Goal: Information Seeking & Learning: Learn about a topic

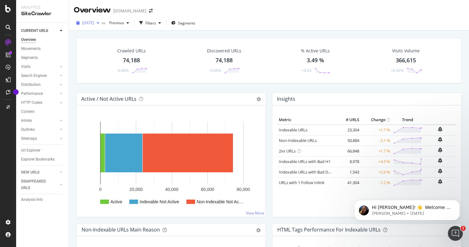
click at [102, 23] on div "button" at bounding box center [97, 23] width 7 height 4
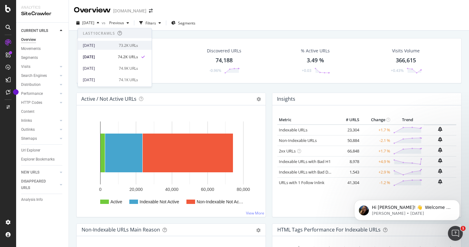
click at [115, 44] on div "[DATE] 73.2K URLs" at bounding box center [110, 46] width 55 height 6
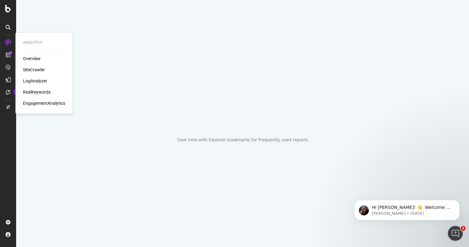
click at [30, 57] on div "Overview" at bounding box center [32, 59] width 18 height 6
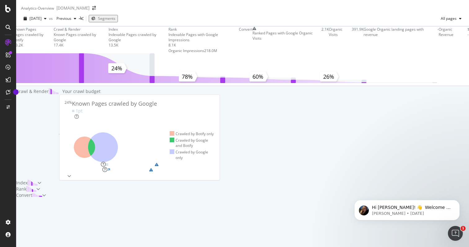
scroll to position [121, 0]
click at [102, 173] on div "Server Performance" at bounding box center [84, 169] width 35 height 5
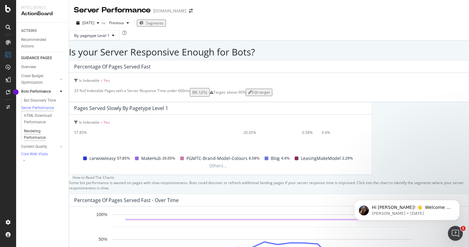
click at [34, 140] on div "Rendering Performance" at bounding box center [41, 134] width 35 height 13
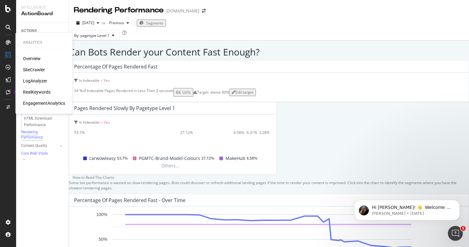
click at [34, 59] on div "Overview" at bounding box center [32, 59] width 18 height 6
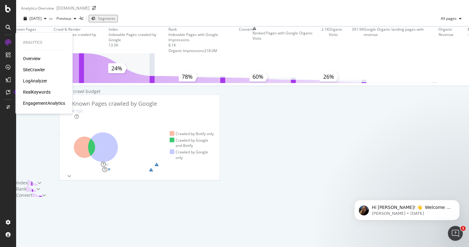
click at [41, 102] on div "EngagementAnalytics" at bounding box center [44, 103] width 42 height 6
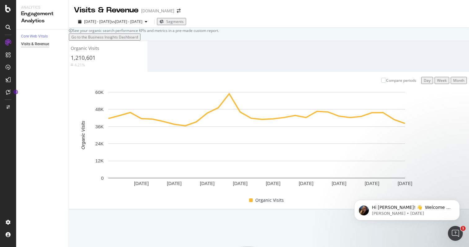
click at [119, 41] on button "Go to the Business Insights Dashboard" at bounding box center [105, 37] width 72 height 7
